Goal: Information Seeking & Learning: Learn about a topic

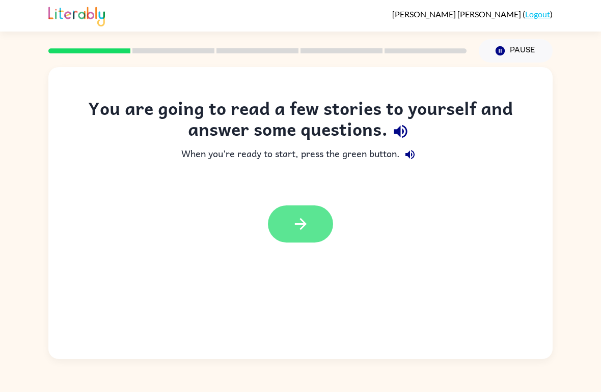
click at [317, 211] on button "button" at bounding box center [300, 224] width 65 height 37
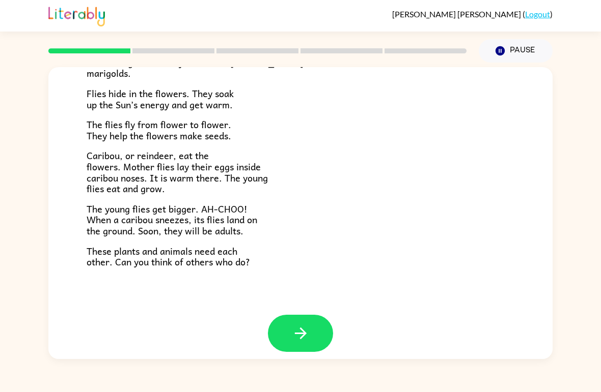
scroll to position [201, 0]
click at [316, 320] on button "button" at bounding box center [300, 333] width 65 height 37
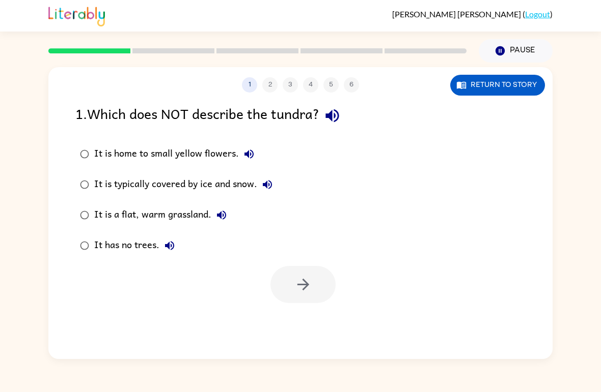
scroll to position [0, 0]
click at [300, 278] on icon "button" at bounding box center [303, 285] width 18 height 18
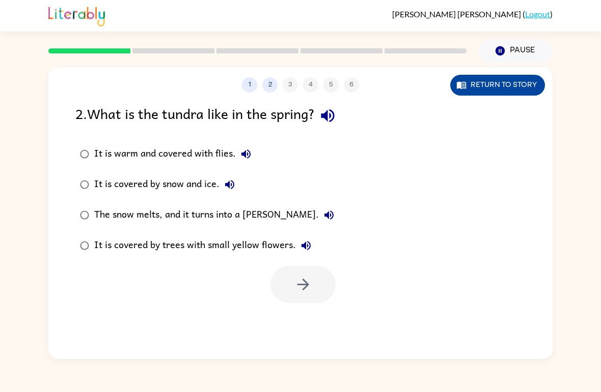
click at [537, 82] on button "Return to story" at bounding box center [497, 85] width 95 height 21
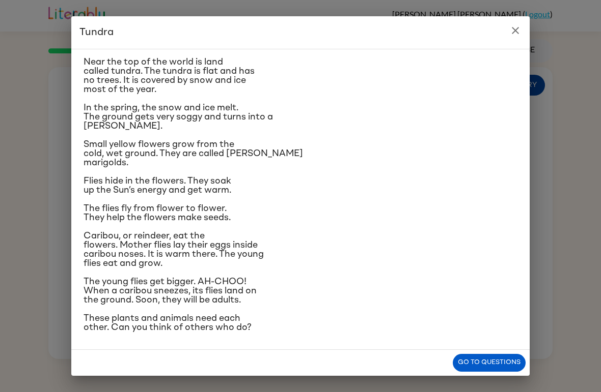
scroll to position [27, 0]
click at [503, 44] on h2 "Tundra" at bounding box center [300, 32] width 458 height 33
click at [514, 25] on icon "close" at bounding box center [515, 30] width 12 height 12
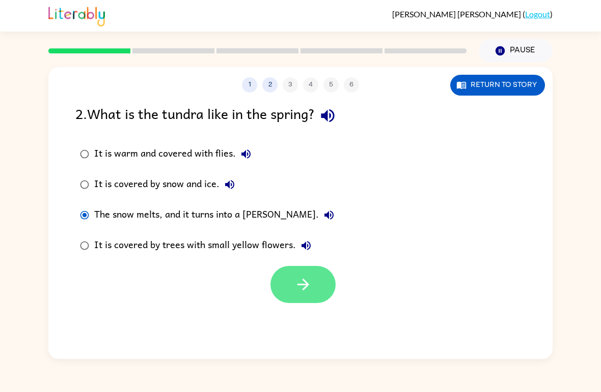
click at [318, 280] on button "button" at bounding box center [302, 284] width 65 height 37
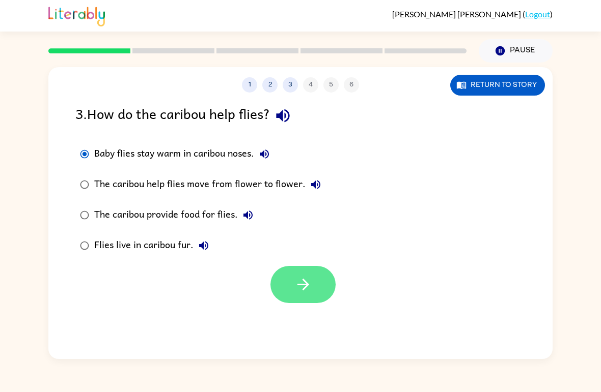
click at [298, 286] on icon "button" at bounding box center [303, 285] width 18 height 18
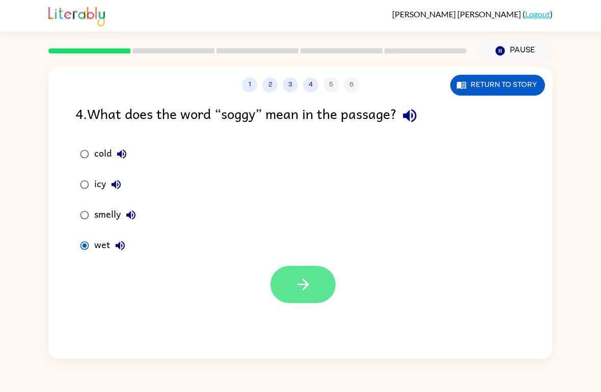
click at [324, 288] on button "button" at bounding box center [302, 284] width 65 height 37
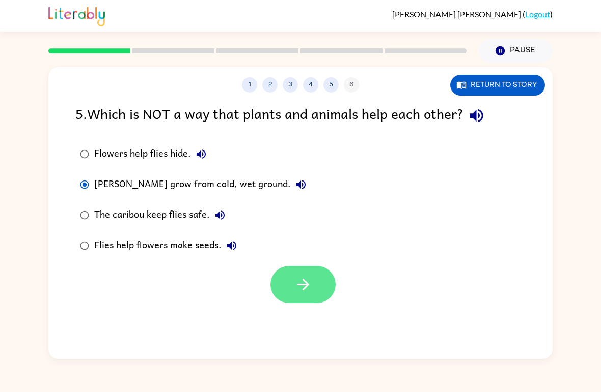
click at [317, 287] on button "button" at bounding box center [302, 284] width 65 height 37
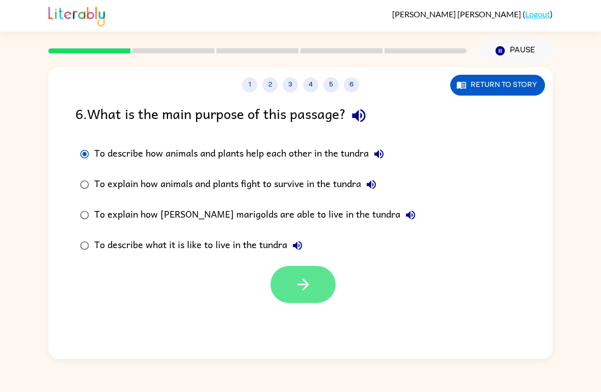
click at [305, 297] on button "button" at bounding box center [302, 284] width 65 height 37
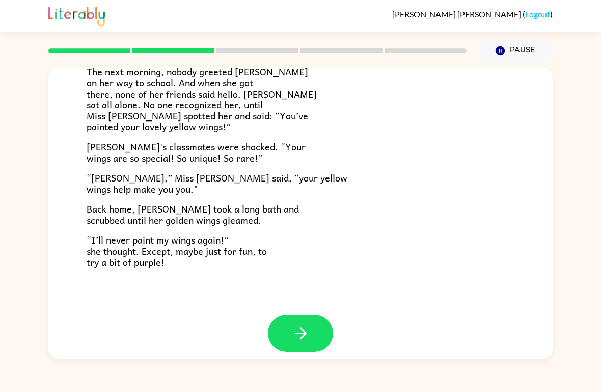
scroll to position [274, 0]
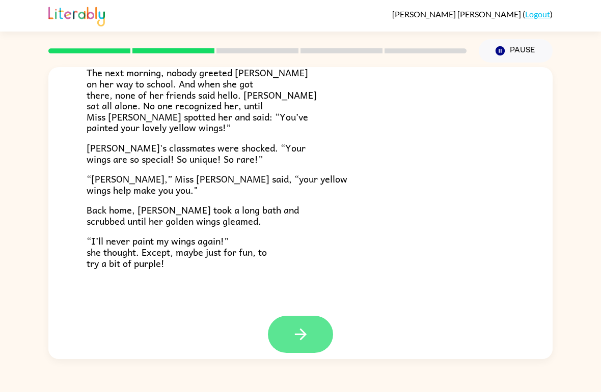
click at [307, 326] on icon "button" at bounding box center [301, 335] width 18 height 18
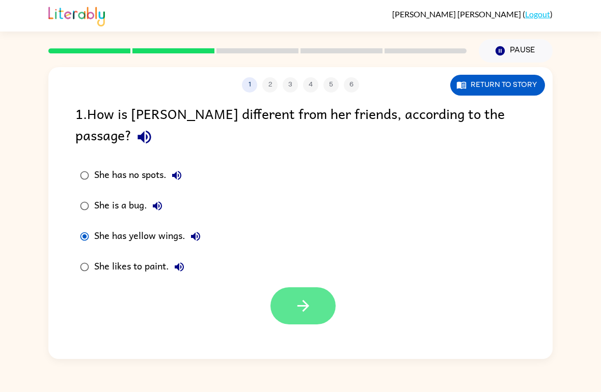
click at [307, 297] on icon "button" at bounding box center [303, 306] width 18 height 18
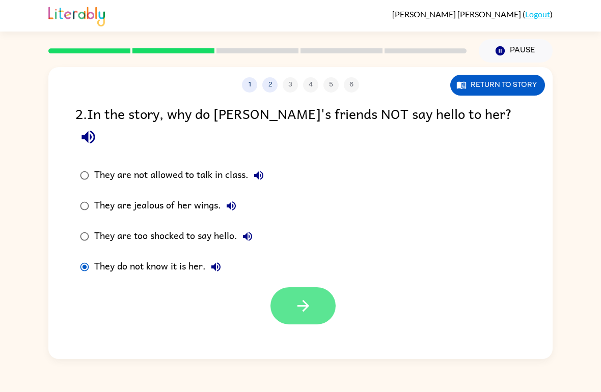
click at [313, 288] on button "button" at bounding box center [302, 306] width 65 height 37
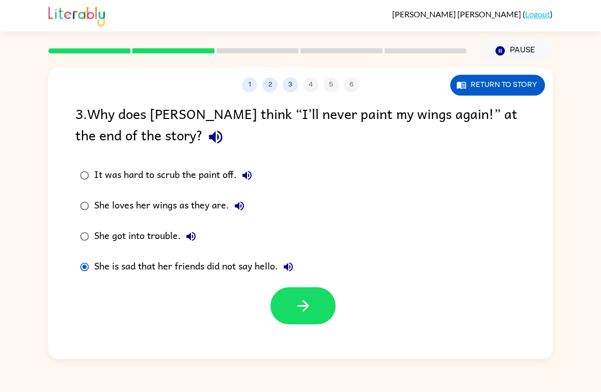
click at [95, 194] on label "She loves her wings as they are." at bounding box center [187, 206] width 234 height 31
click at [315, 299] on button "button" at bounding box center [302, 306] width 65 height 37
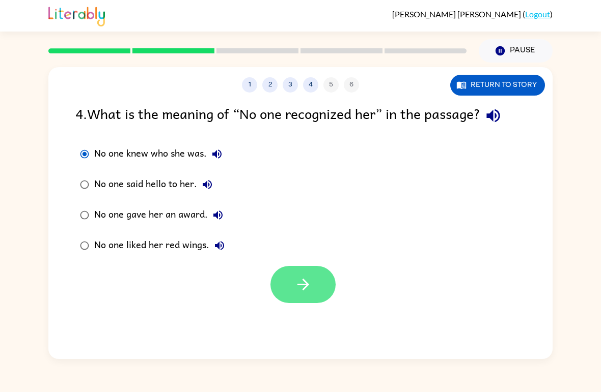
click at [310, 284] on icon "button" at bounding box center [303, 285] width 18 height 18
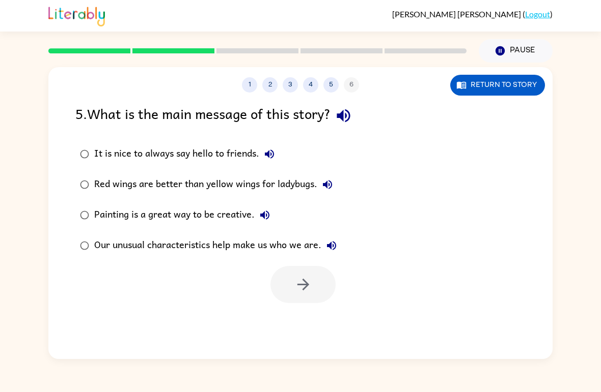
click at [70, 248] on label "Our unusual characteristics help make us who we are." at bounding box center [208, 246] width 277 height 31
click at [304, 286] on icon "button" at bounding box center [303, 285] width 12 height 12
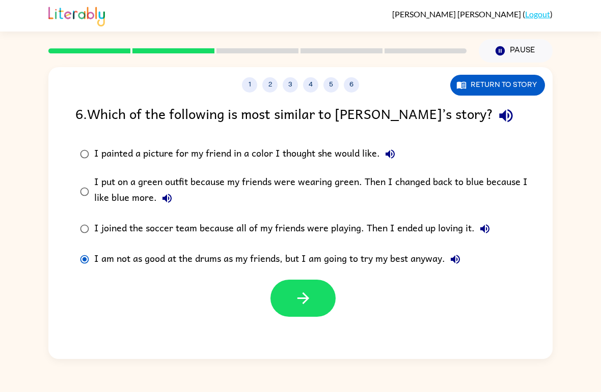
click at [94, 225] on div "I joined the soccer team because all of my friends were playing. Then I ended u…" at bounding box center [294, 229] width 401 height 20
click at [320, 295] on button "button" at bounding box center [302, 298] width 65 height 37
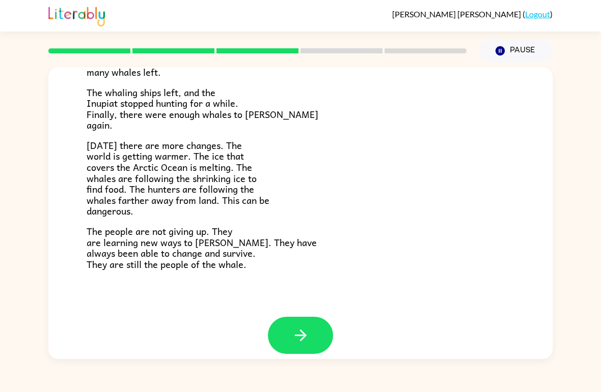
scroll to position [330, 0]
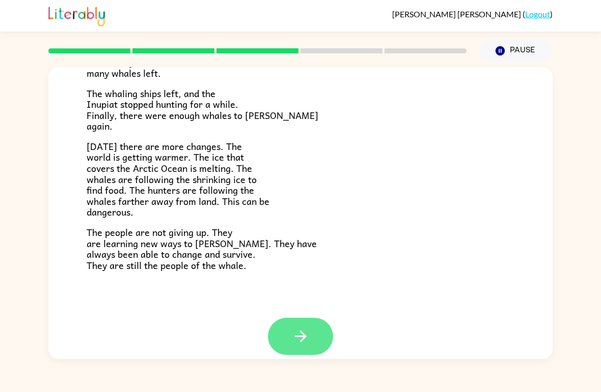
click at [309, 329] on icon "button" at bounding box center [301, 337] width 18 height 18
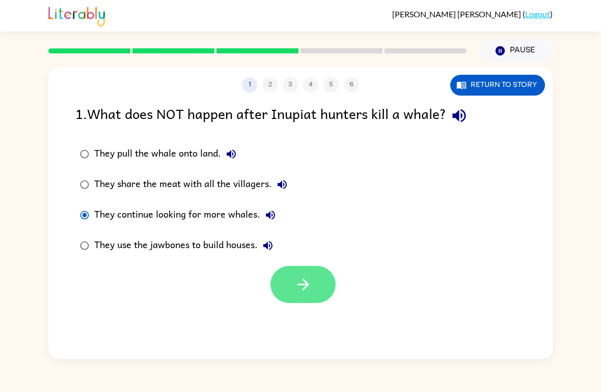
click at [321, 292] on button "button" at bounding box center [302, 284] width 65 height 37
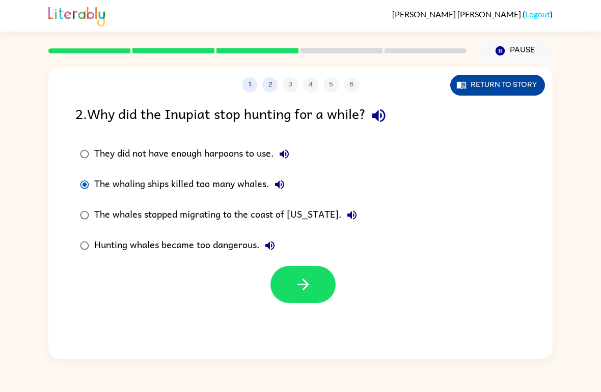
click at [511, 94] on button "Return to story" at bounding box center [497, 85] width 95 height 21
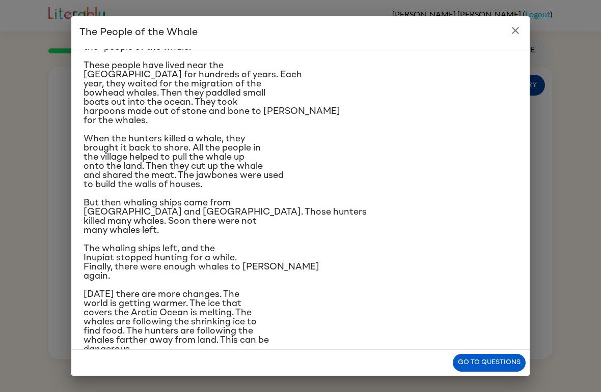
scroll to position [67, 0]
click at [509, 31] on icon "close" at bounding box center [515, 30] width 12 height 12
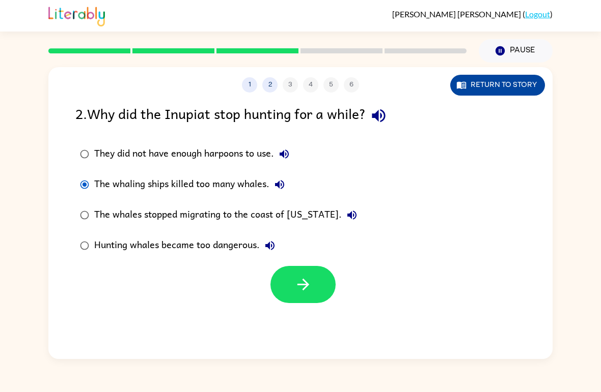
click at [507, 86] on button "Return to story" at bounding box center [497, 85] width 95 height 21
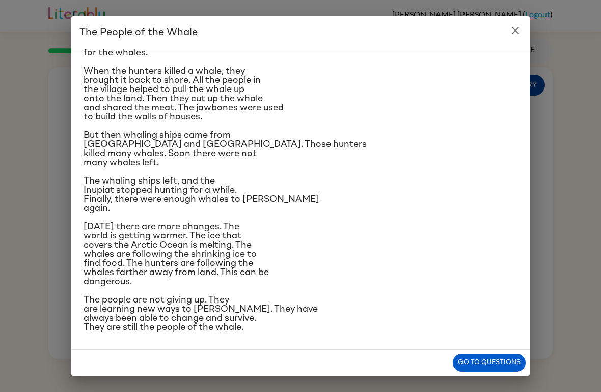
scroll to position [182, 0]
click at [513, 16] on div "The People of the Whale A group of [DEMOGRAPHIC_DATA] lives along the coast of …" at bounding box center [300, 196] width 601 height 392
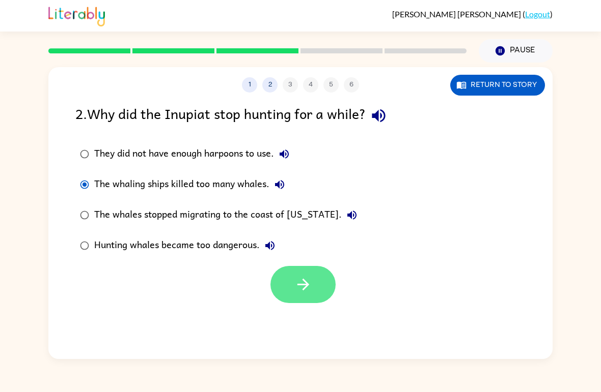
click at [315, 280] on button "button" at bounding box center [302, 284] width 65 height 37
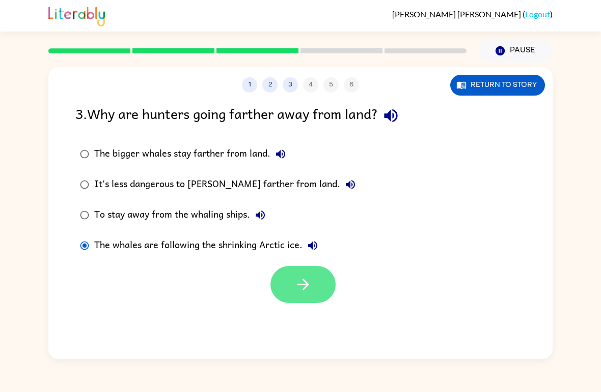
click at [313, 288] on button "button" at bounding box center [302, 284] width 65 height 37
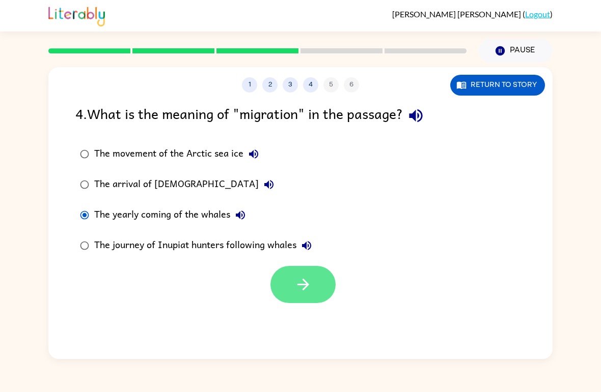
click at [307, 293] on icon "button" at bounding box center [303, 285] width 18 height 18
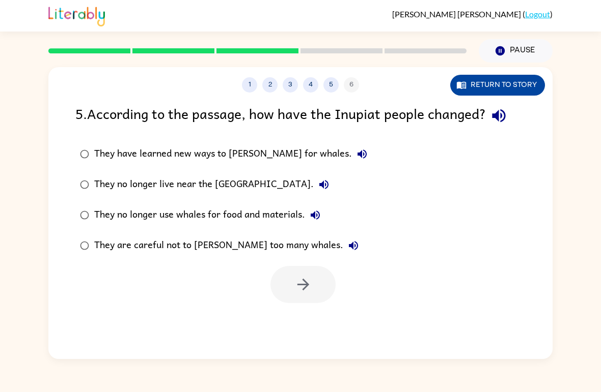
click at [517, 83] on button "Return to story" at bounding box center [497, 85] width 95 height 21
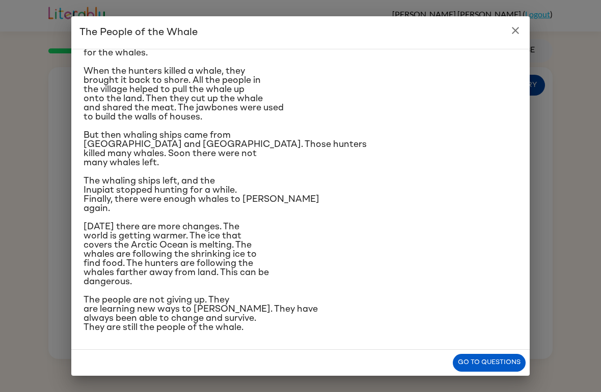
scroll to position [244, 0]
click at [515, 27] on icon "close" at bounding box center [515, 30] width 12 height 12
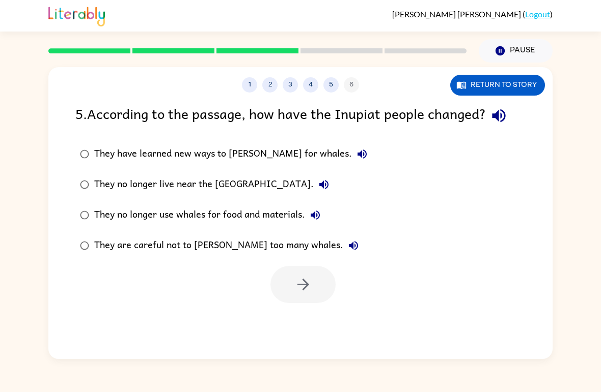
click at [77, 162] on label "They have learned new ways to [PERSON_NAME] for whales." at bounding box center [223, 154] width 307 height 31
click at [312, 291] on button "button" at bounding box center [302, 284] width 65 height 37
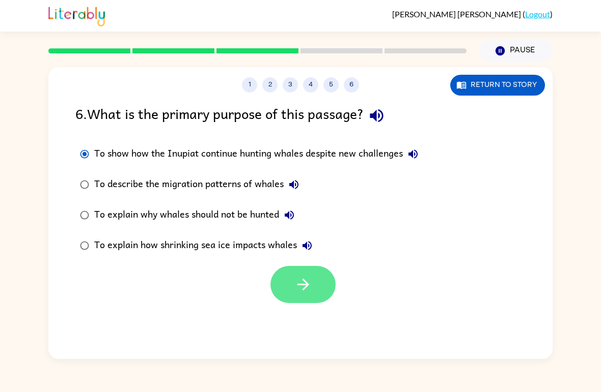
click at [311, 295] on button "button" at bounding box center [302, 284] width 65 height 37
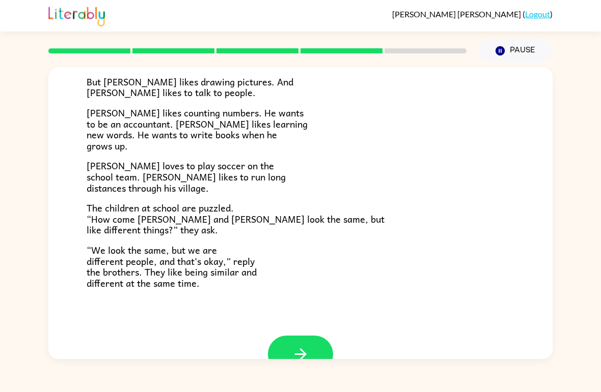
scroll to position [190, 0]
click at [311, 335] on button "button" at bounding box center [300, 353] width 65 height 37
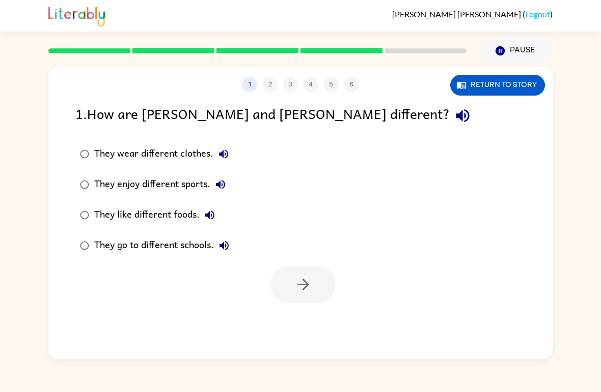
scroll to position [0, 0]
click at [318, 303] on button "button" at bounding box center [302, 284] width 65 height 37
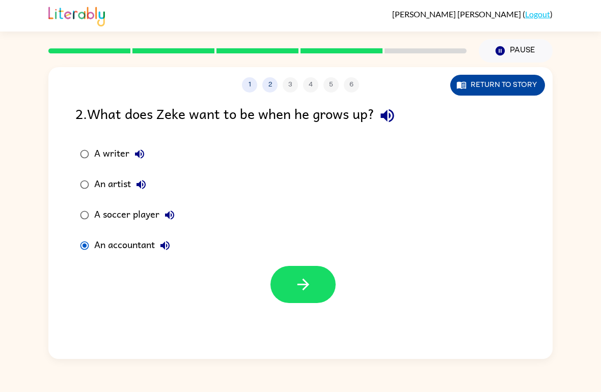
click at [511, 80] on button "Return to story" at bounding box center [497, 85] width 95 height 21
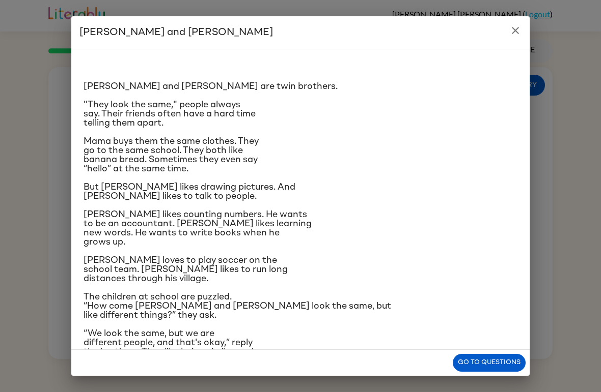
click at [509, 36] on icon "close" at bounding box center [515, 30] width 12 height 12
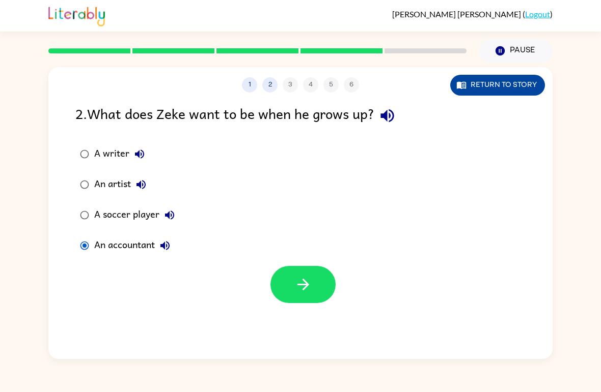
click at [497, 85] on button "Return to story" at bounding box center [497, 85] width 95 height 21
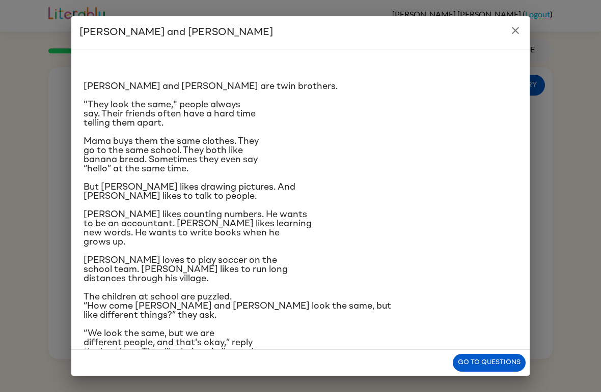
click at [511, 26] on icon "close" at bounding box center [515, 30] width 12 height 12
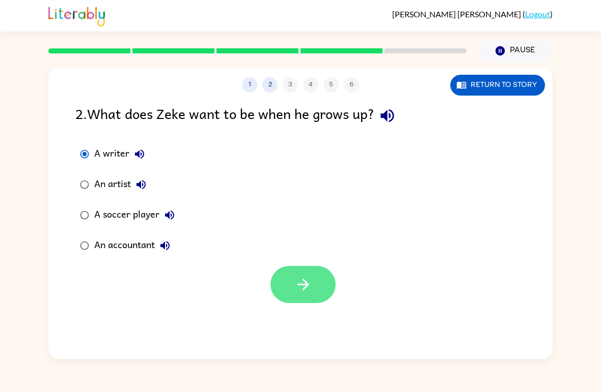
click at [304, 274] on button "button" at bounding box center [302, 284] width 65 height 37
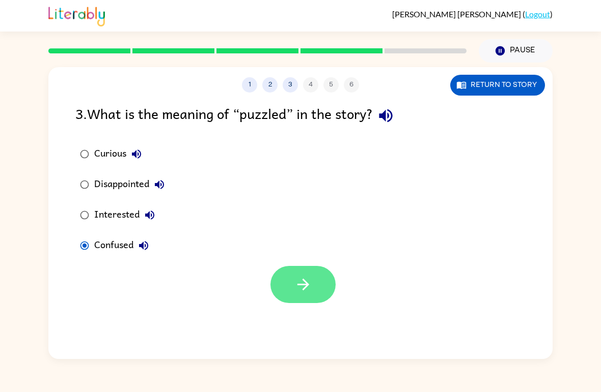
click at [333, 286] on button "button" at bounding box center [302, 284] width 65 height 37
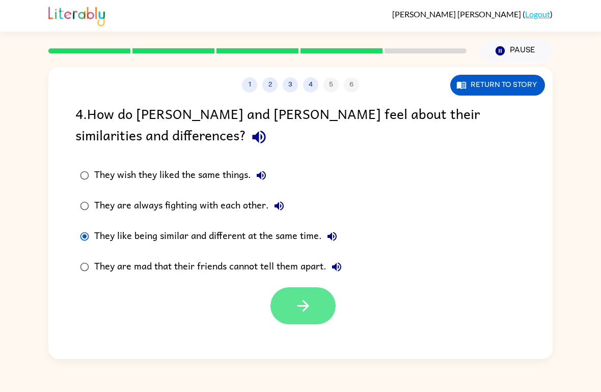
click at [312, 311] on button "button" at bounding box center [302, 306] width 65 height 37
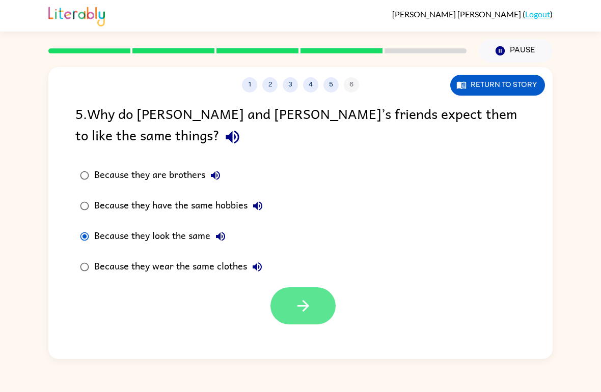
click at [300, 312] on icon "button" at bounding box center [303, 306] width 18 height 18
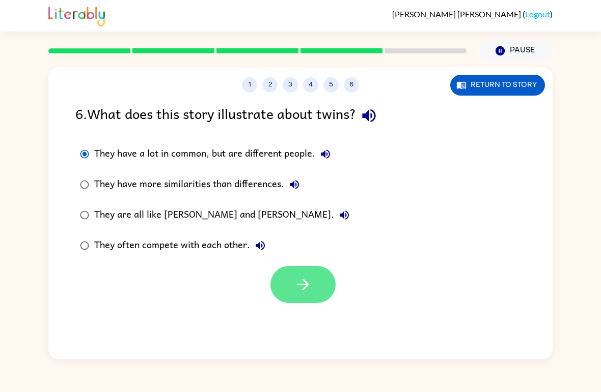
click at [308, 296] on button "button" at bounding box center [302, 284] width 65 height 37
